Goal: Task Accomplishment & Management: Complete application form

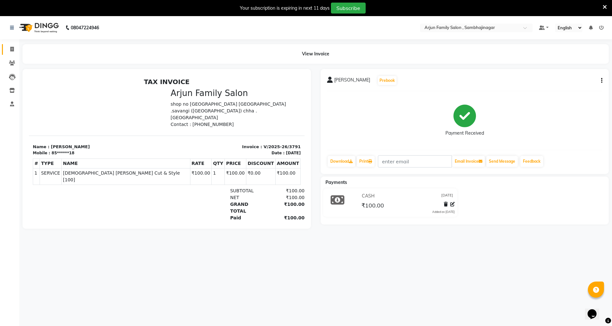
click at [9, 45] on link "Invoice" at bounding box center [9, 49] width 15 height 11
select select "service"
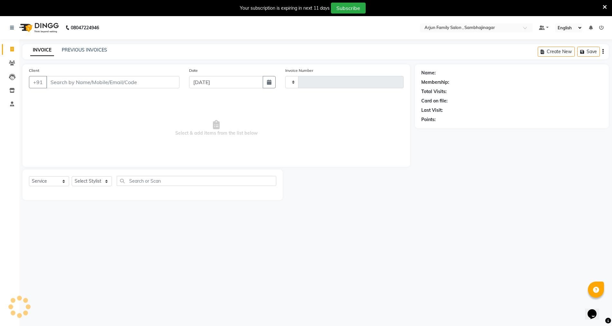
type input "3792"
select select "6947"
click at [73, 80] on input "Client" at bounding box center [112, 82] width 133 height 12
click at [73, 80] on input "9" at bounding box center [112, 82] width 133 height 12
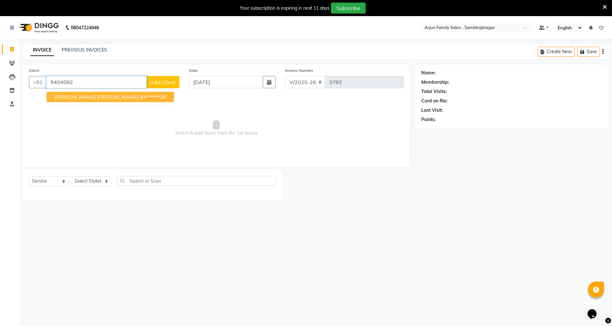
click at [140, 95] on ngb-highlight "94******20" at bounding box center [153, 97] width 26 height 6
type input "94******20"
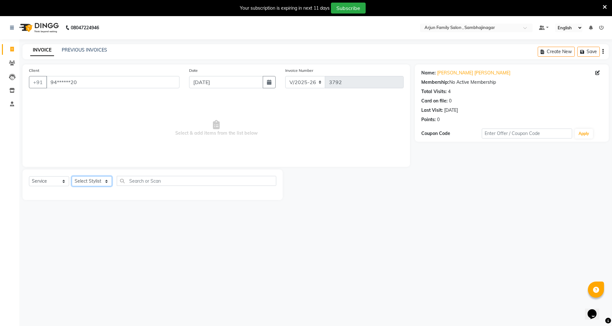
click at [84, 180] on select "Select Stylist arjun [PERSON_NAME] [PERSON_NAME] [PERSON_NAME] [PERSON_NAME]" at bounding box center [92, 181] width 40 height 10
select select "62015"
click at [72, 176] on select "Select Stylist arjun [PERSON_NAME] [PERSON_NAME] [PERSON_NAME] [PERSON_NAME]" at bounding box center [92, 181] width 40 height 10
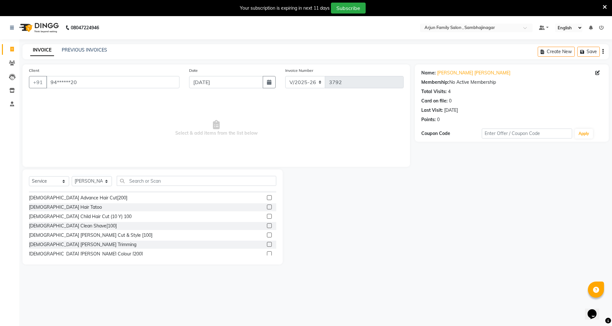
scroll to position [64, 0]
click at [0, 276] on div "Invoice Clients Leads Inventory Staff Segments Page Builder" at bounding box center [43, 183] width 87 height 298
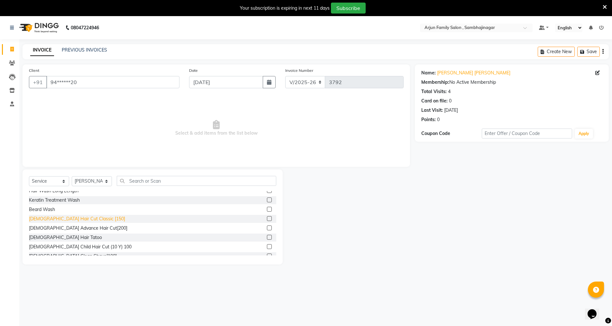
click at [79, 217] on div "[DEMOGRAPHIC_DATA] Hair Cut Classic [150]" at bounding box center [77, 218] width 96 height 7
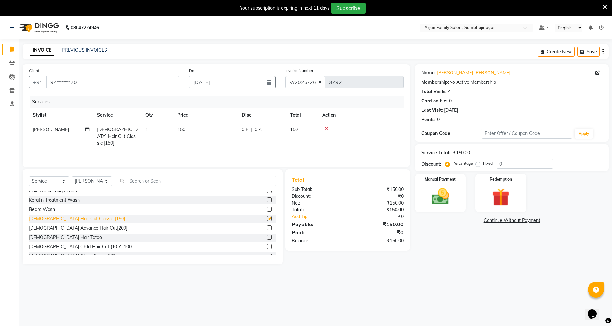
checkbox input "false"
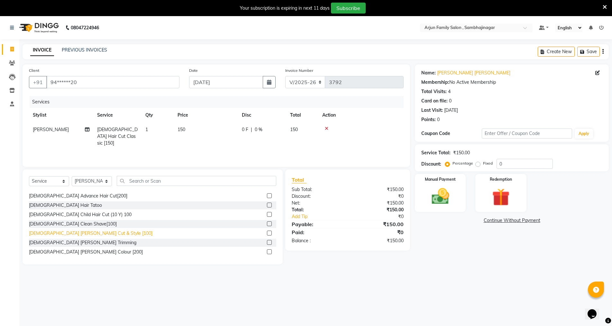
click at [82, 231] on div "[DEMOGRAPHIC_DATA] [PERSON_NAME] Cut & Style [100]" at bounding box center [91, 233] width 124 height 7
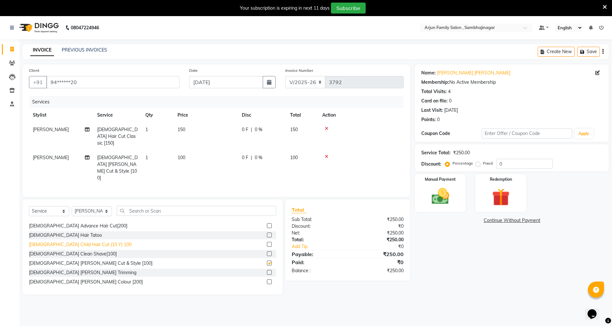
checkbox input "false"
click at [443, 205] on img at bounding box center [441, 196] width 30 height 21
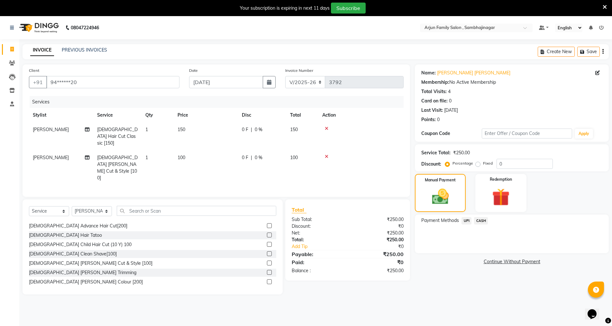
click at [469, 219] on span "UPI" at bounding box center [467, 220] width 10 height 7
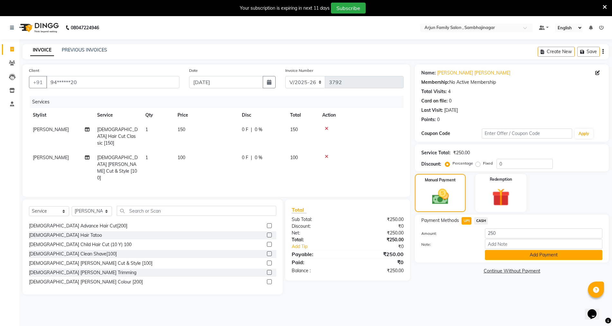
click at [512, 258] on button "Add Payment" at bounding box center [543, 255] width 117 height 10
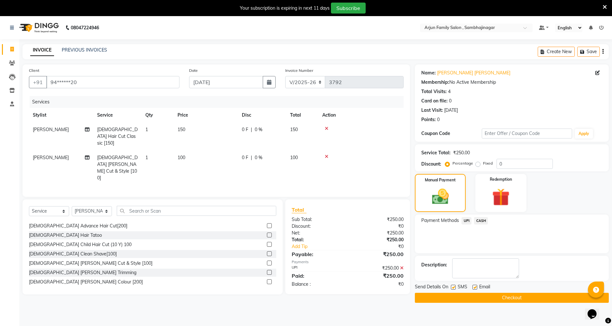
click at [516, 298] on button "Checkout" at bounding box center [512, 298] width 194 height 10
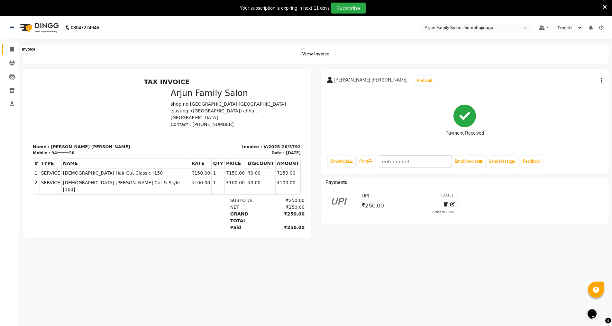
click at [14, 49] on icon at bounding box center [12, 49] width 4 height 5
select select "6947"
select select "service"
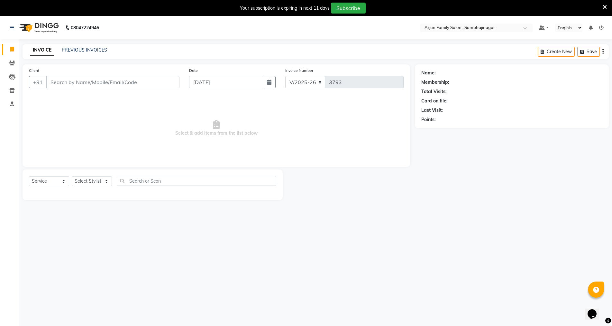
drag, startPoint x: 70, startPoint y: 78, endPoint x: 74, endPoint y: 83, distance: 6.4
click at [74, 83] on input "Client" at bounding box center [112, 82] width 133 height 12
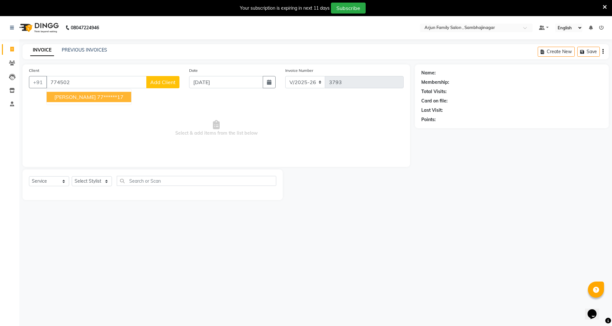
click at [83, 96] on span "[PERSON_NAME]" at bounding box center [75, 97] width 42 height 6
type input "77******17"
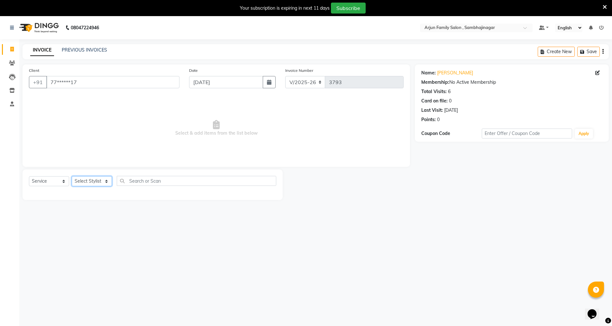
click at [92, 177] on select "Select Stylist arjun [PERSON_NAME] [PERSON_NAME] [PERSON_NAME] [PERSON_NAME]" at bounding box center [92, 181] width 40 height 10
click at [72, 176] on select "Select Stylist arjun [PERSON_NAME] [PERSON_NAME] [PERSON_NAME] [PERSON_NAME]" at bounding box center [92, 181] width 40 height 10
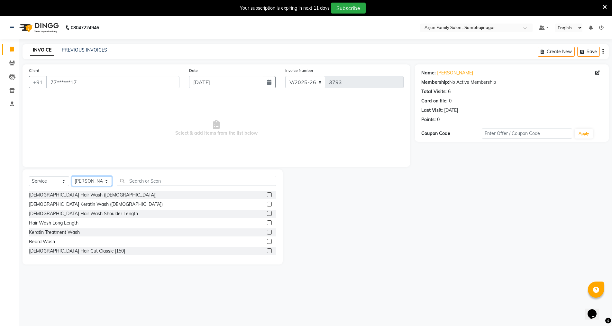
click at [89, 180] on select "Select Stylist arjun [PERSON_NAME] [PERSON_NAME] [PERSON_NAME] [PERSON_NAME]" at bounding box center [92, 181] width 40 height 10
select select "83793"
click at [72, 176] on select "Select Stylist arjun [PERSON_NAME] [PERSON_NAME] [PERSON_NAME] [PERSON_NAME]" at bounding box center [92, 181] width 40 height 10
click at [142, 178] on input "text" at bounding box center [197, 181] width 160 height 10
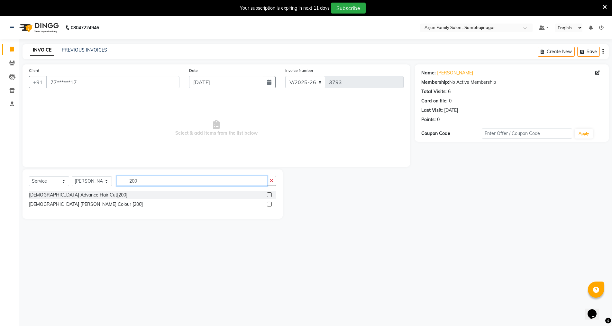
type input "200"
click at [271, 201] on label at bounding box center [269, 203] width 5 height 5
click at [271, 202] on input "checkbox" at bounding box center [269, 204] width 4 height 4
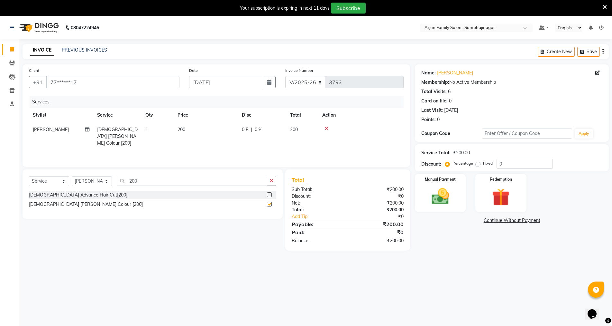
checkbox input "false"
click at [461, 197] on div "Manual Payment" at bounding box center [440, 192] width 53 height 39
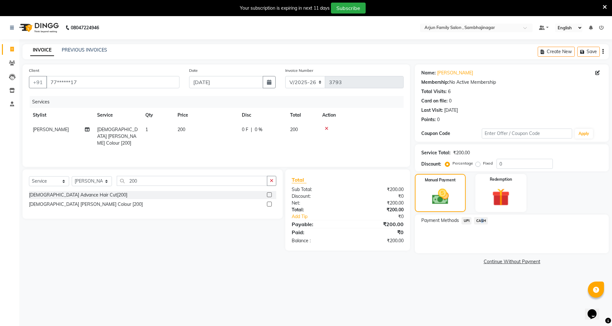
click at [480, 220] on span "CASH" at bounding box center [481, 220] width 14 height 7
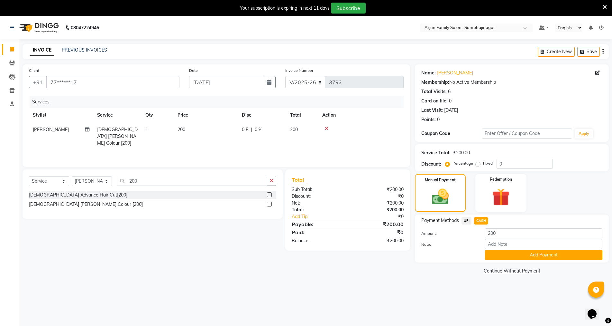
click at [484, 219] on span "CASH" at bounding box center [481, 220] width 14 height 7
click at [481, 220] on span "CASH" at bounding box center [481, 220] width 14 height 7
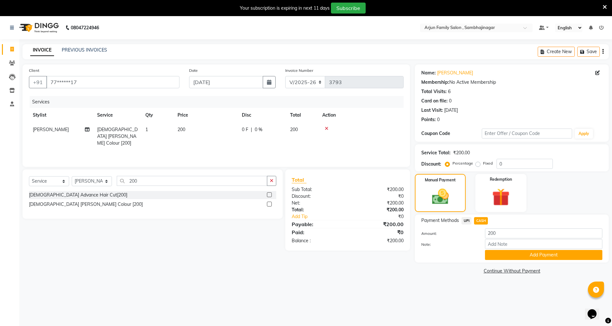
click at [484, 218] on span "CASH" at bounding box center [481, 220] width 14 height 7
click at [480, 220] on span "CASH" at bounding box center [481, 220] width 14 height 7
click at [512, 253] on button "Add Payment" at bounding box center [543, 255] width 117 height 10
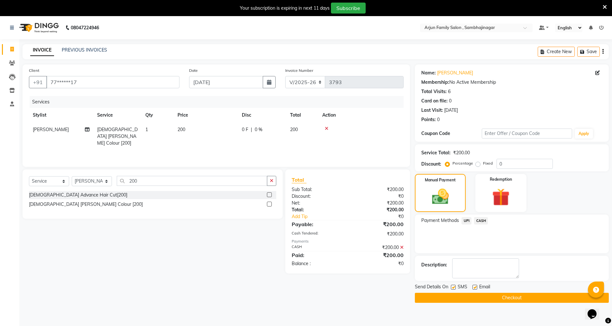
click at [482, 217] on span "CASH" at bounding box center [481, 220] width 14 height 7
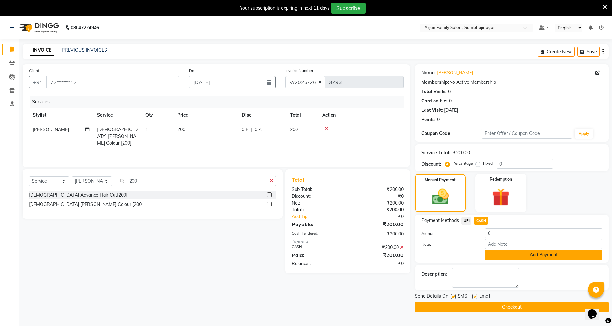
click at [517, 253] on button "Add Payment" at bounding box center [543, 255] width 117 height 10
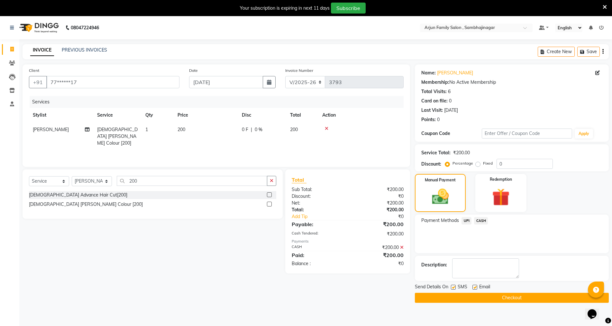
click at [479, 219] on span "CASH" at bounding box center [481, 220] width 14 height 7
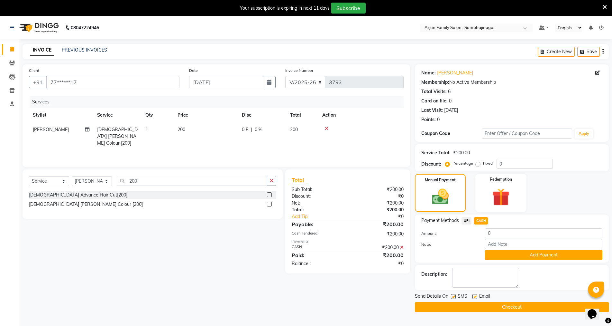
click at [478, 305] on button "Checkout" at bounding box center [512, 307] width 194 height 10
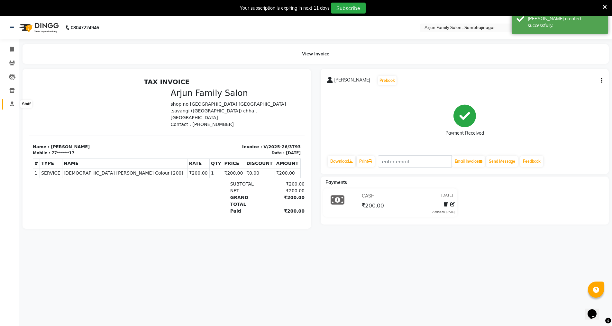
click at [12, 106] on span at bounding box center [11, 103] width 11 height 7
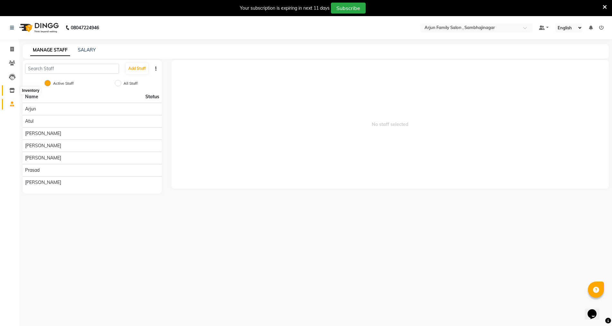
click at [10, 88] on span at bounding box center [11, 90] width 11 height 7
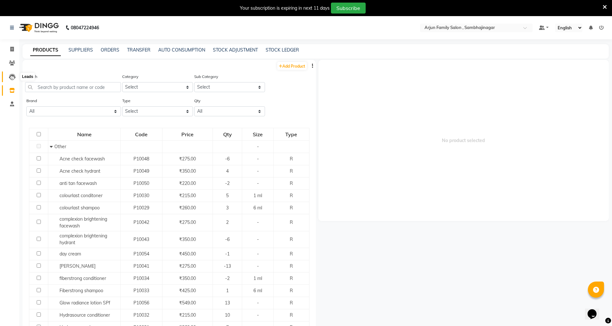
click at [9, 76] on icon at bounding box center [12, 77] width 6 height 6
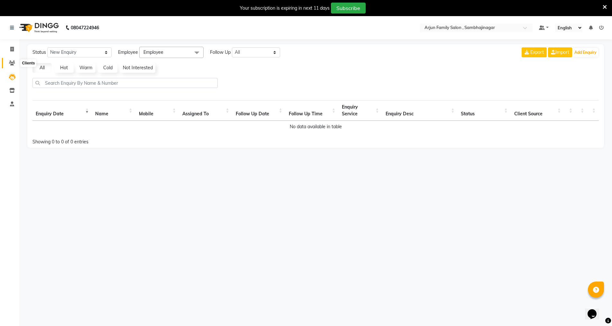
click at [14, 60] on span at bounding box center [11, 63] width 11 height 7
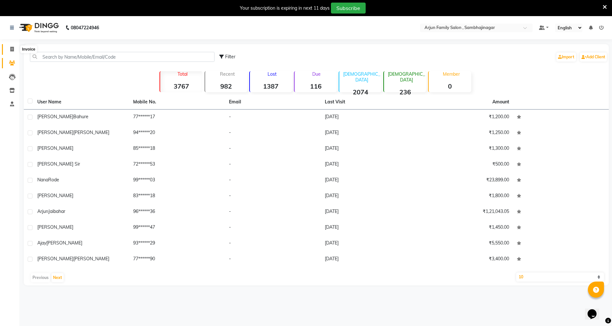
click at [9, 46] on span at bounding box center [11, 49] width 11 height 7
select select "service"
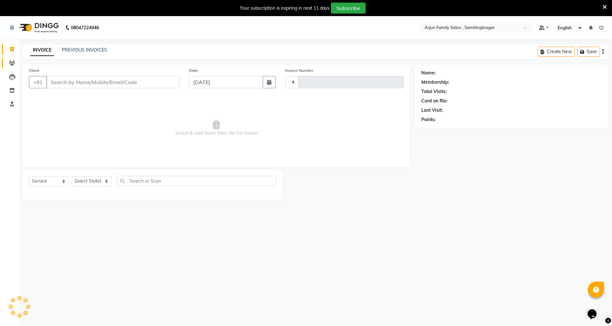
type input "3794"
select select "6947"
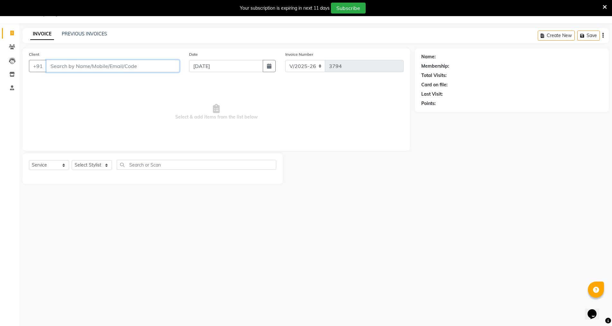
click at [93, 66] on input "Client" at bounding box center [112, 66] width 133 height 12
type input "9921271056"
click at [162, 67] on span "Add Client" at bounding box center [162, 66] width 25 height 6
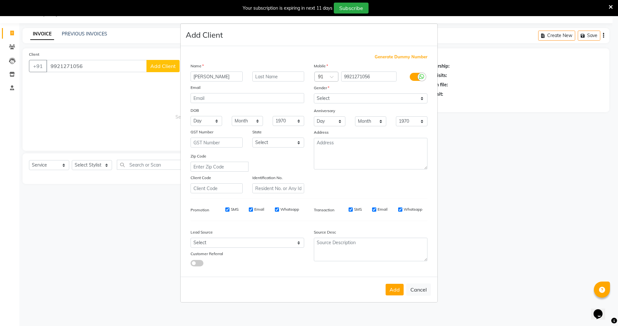
type input "[PERSON_NAME]"
click at [354, 94] on select "Select [DEMOGRAPHIC_DATA] [DEMOGRAPHIC_DATA] Other Prefer Not To Say" at bounding box center [371, 98] width 114 height 10
select select "[DEMOGRAPHIC_DATA]"
click at [314, 93] on select "Select [DEMOGRAPHIC_DATA] [DEMOGRAPHIC_DATA] Other Prefer Not To Say" at bounding box center [371, 98] width 114 height 10
drag, startPoint x: 397, startPoint y: 290, endPoint x: 224, endPoint y: 264, distance: 174.7
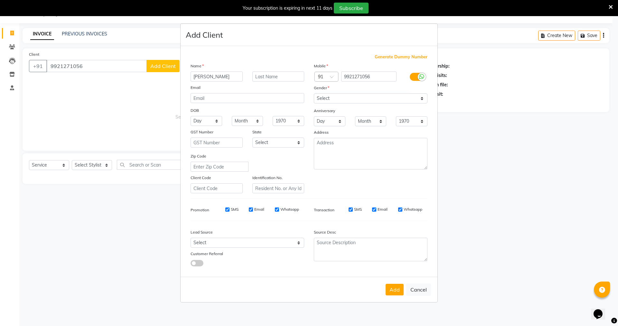
click at [397, 290] on button "Add" at bounding box center [395, 290] width 18 height 12
type input "99******56"
select select
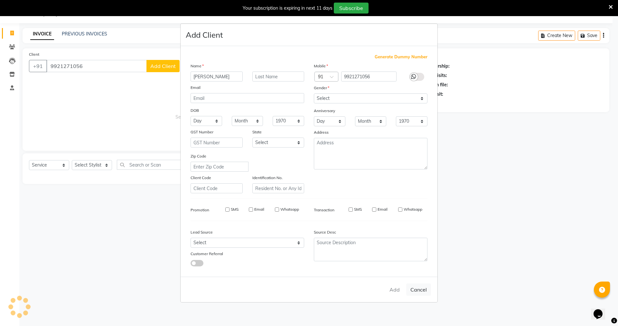
select select
checkbox input "false"
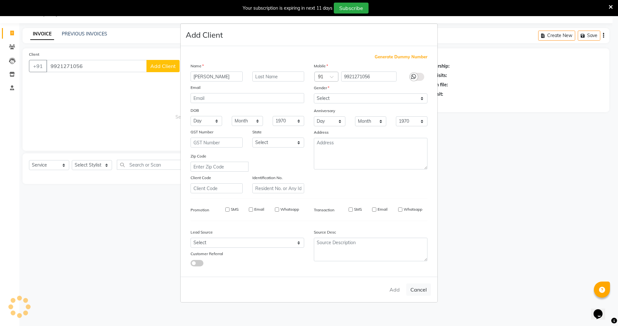
checkbox input "false"
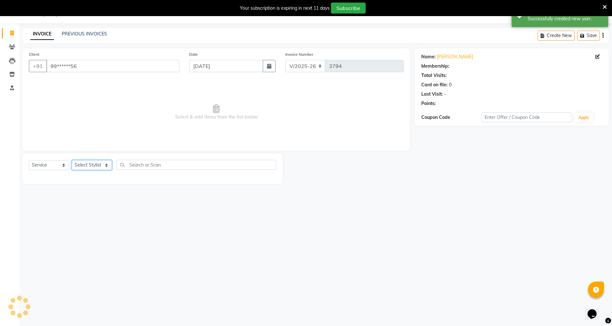
click at [85, 165] on select "Select Stylist arjun [PERSON_NAME] [PERSON_NAME] [PERSON_NAME] [PERSON_NAME]" at bounding box center [92, 165] width 40 height 10
select select "83793"
click at [72, 160] on select "Select Stylist arjun [PERSON_NAME] [PERSON_NAME] [PERSON_NAME] [PERSON_NAME]" at bounding box center [92, 165] width 40 height 10
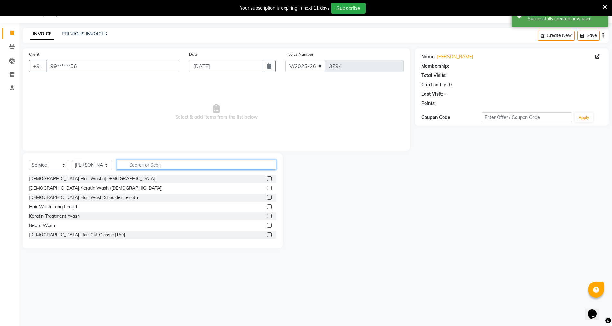
click at [167, 163] on input "text" at bounding box center [197, 165] width 160 height 10
click at [73, 235] on div "[DEMOGRAPHIC_DATA] Hair Cut Classic [150]" at bounding box center [77, 234] width 96 height 7
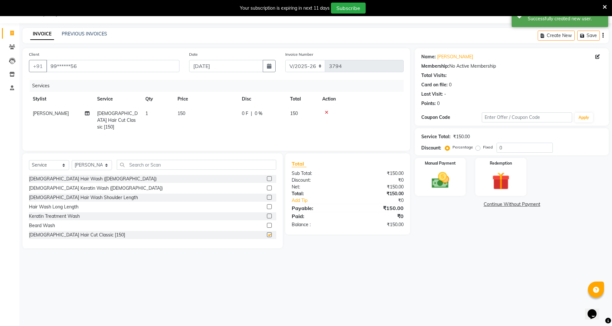
checkbox input "false"
click at [437, 178] on img at bounding box center [441, 180] width 30 height 21
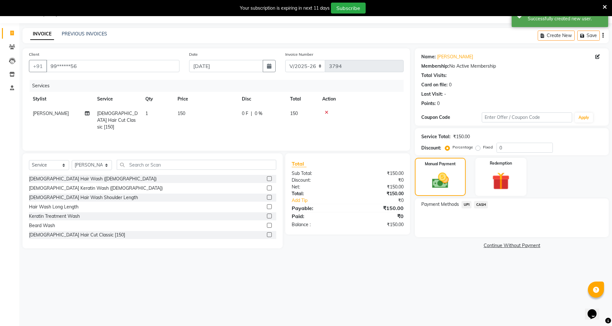
click at [485, 202] on span "CASH" at bounding box center [481, 204] width 14 height 7
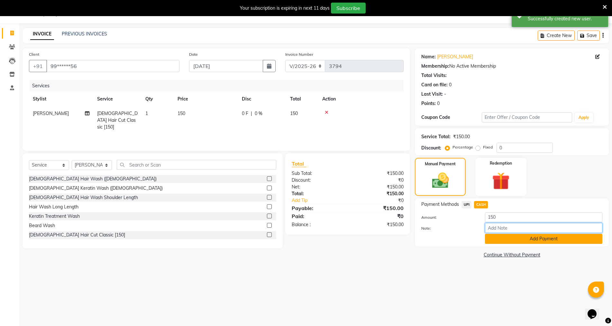
drag, startPoint x: 493, startPoint y: 233, endPoint x: 492, endPoint y: 237, distance: 3.7
click at [493, 234] on div "Amount: 150 Note: Add Payment" at bounding box center [512, 228] width 181 height 32
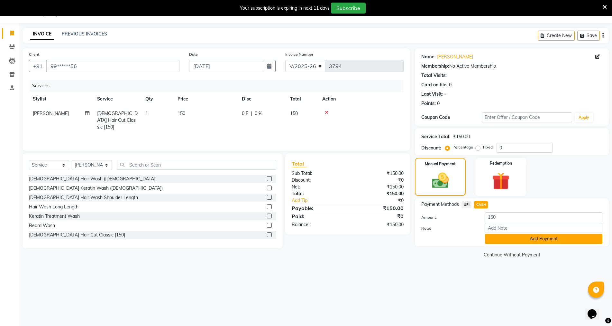
click at [491, 241] on button "Add Payment" at bounding box center [543, 239] width 117 height 10
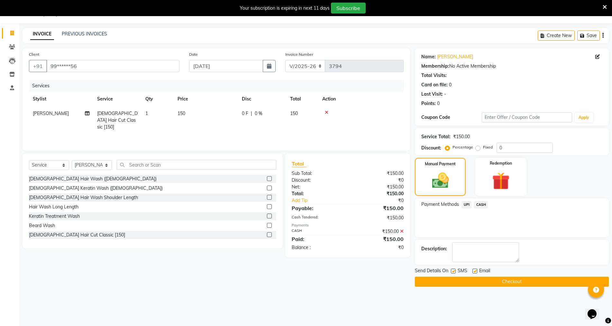
click at [455, 283] on button "Checkout" at bounding box center [512, 281] width 194 height 10
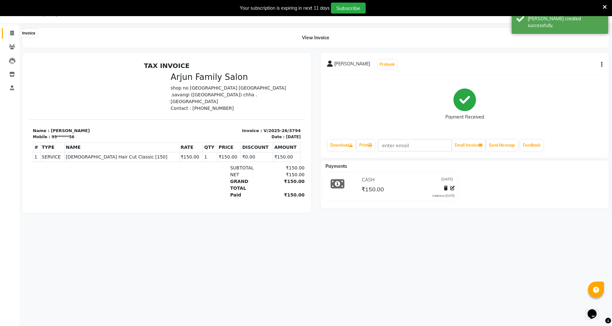
click at [10, 32] on icon at bounding box center [12, 33] width 4 height 5
select select "service"
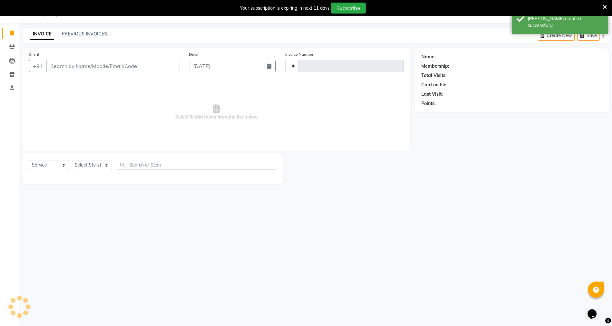
type input "3795"
select select "6947"
click at [94, 33] on link "PREVIOUS INVOICES" at bounding box center [84, 34] width 45 height 6
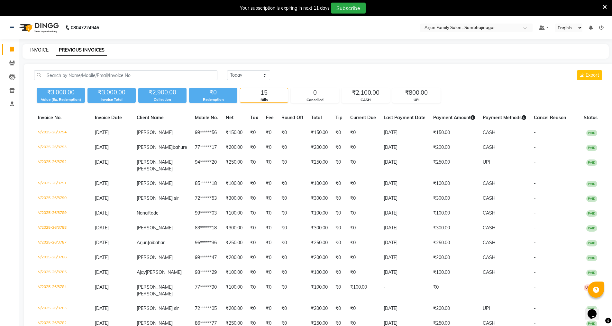
click at [42, 49] on link "INVOICE" at bounding box center [39, 50] width 18 height 6
select select "service"
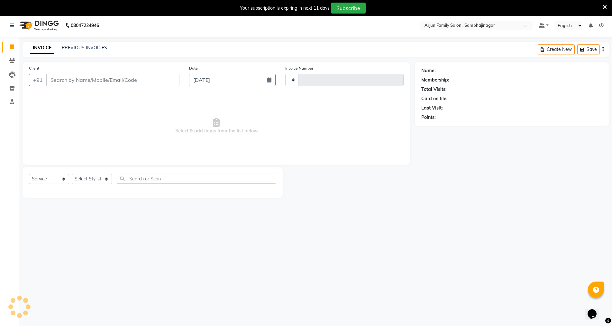
type input "3795"
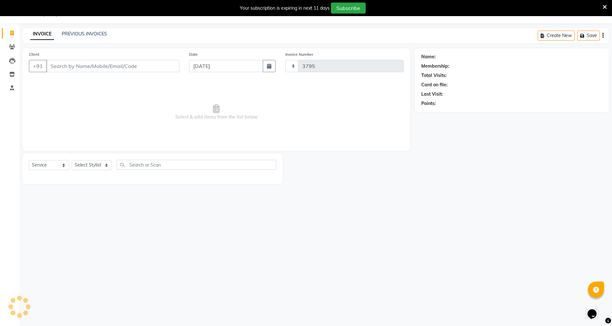
select select "6947"
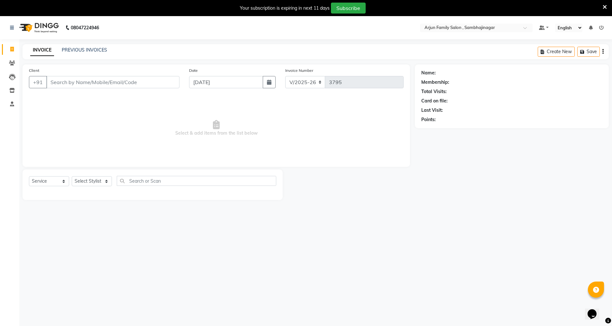
click at [605, 7] on icon at bounding box center [605, 7] width 4 height 6
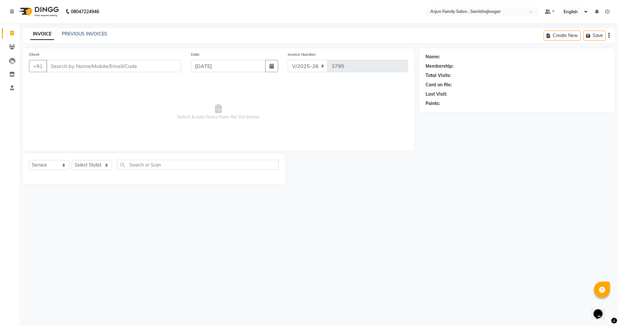
click at [608, 10] on icon at bounding box center [607, 11] width 5 height 5
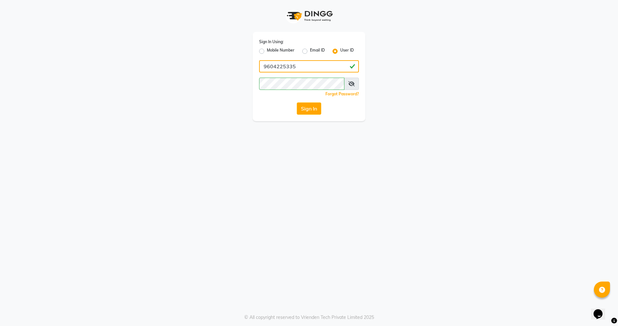
drag, startPoint x: 302, startPoint y: 72, endPoint x: 309, endPoint y: 68, distance: 8.1
click at [304, 71] on input "9604225335" at bounding box center [309, 66] width 100 height 12
drag, startPoint x: 310, startPoint y: 67, endPoint x: 0, endPoint y: 41, distance: 310.7
click at [0, 43] on app-login "Sign In Using: Mobile Number Email ID User ID 9604225335 Remember me Forgot Pas…" at bounding box center [309, 60] width 618 height 121
type input "arjunfsalon"
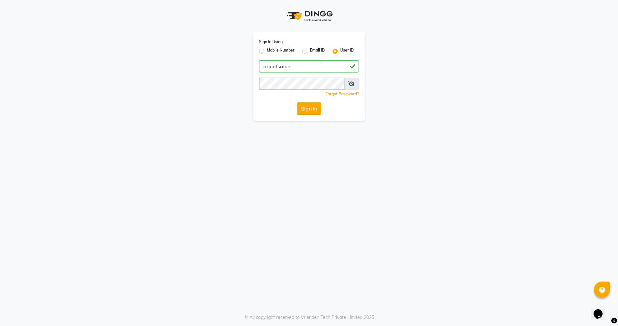
click at [305, 109] on button "Sign In" at bounding box center [309, 108] width 24 height 12
